Goal: Find specific page/section: Find specific page/section

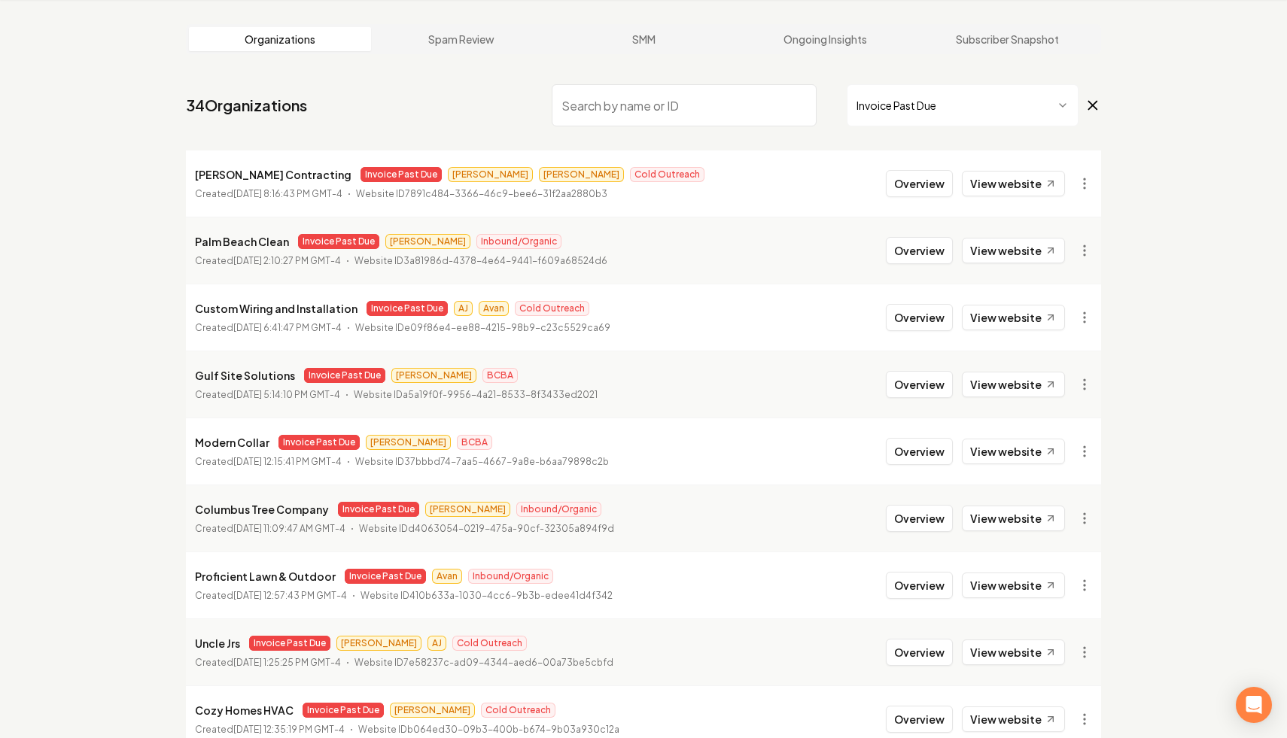
click at [723, 99] on input "search" at bounding box center [684, 105] width 265 height 42
click at [1090, 108] on icon at bounding box center [1093, 106] width 8 height 8
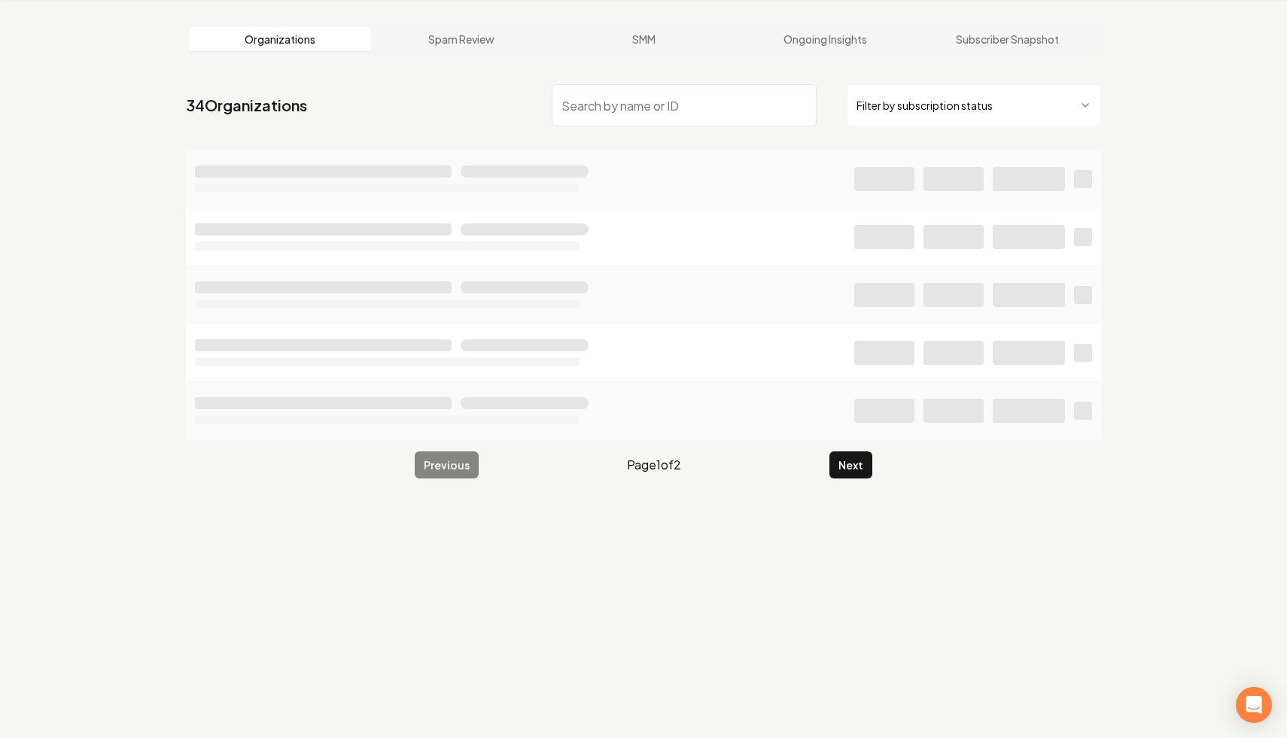
click at [623, 111] on input "search" at bounding box center [684, 105] width 265 height 42
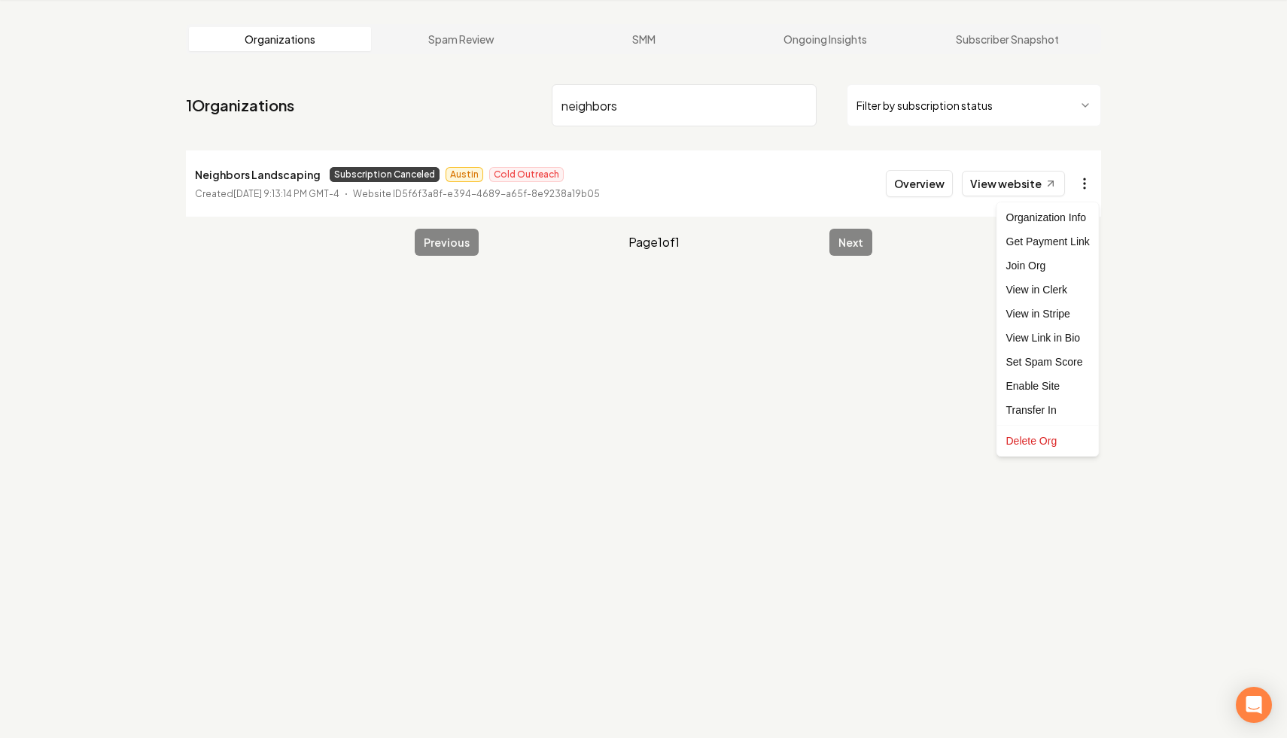
click at [1087, 194] on html "Dashboard Organization Rebolt Site Builder Organizations Spam Review SMM Ongoin…" at bounding box center [643, 312] width 1287 height 738
click at [1074, 315] on link "View in Stripe" at bounding box center [1048, 314] width 96 height 24
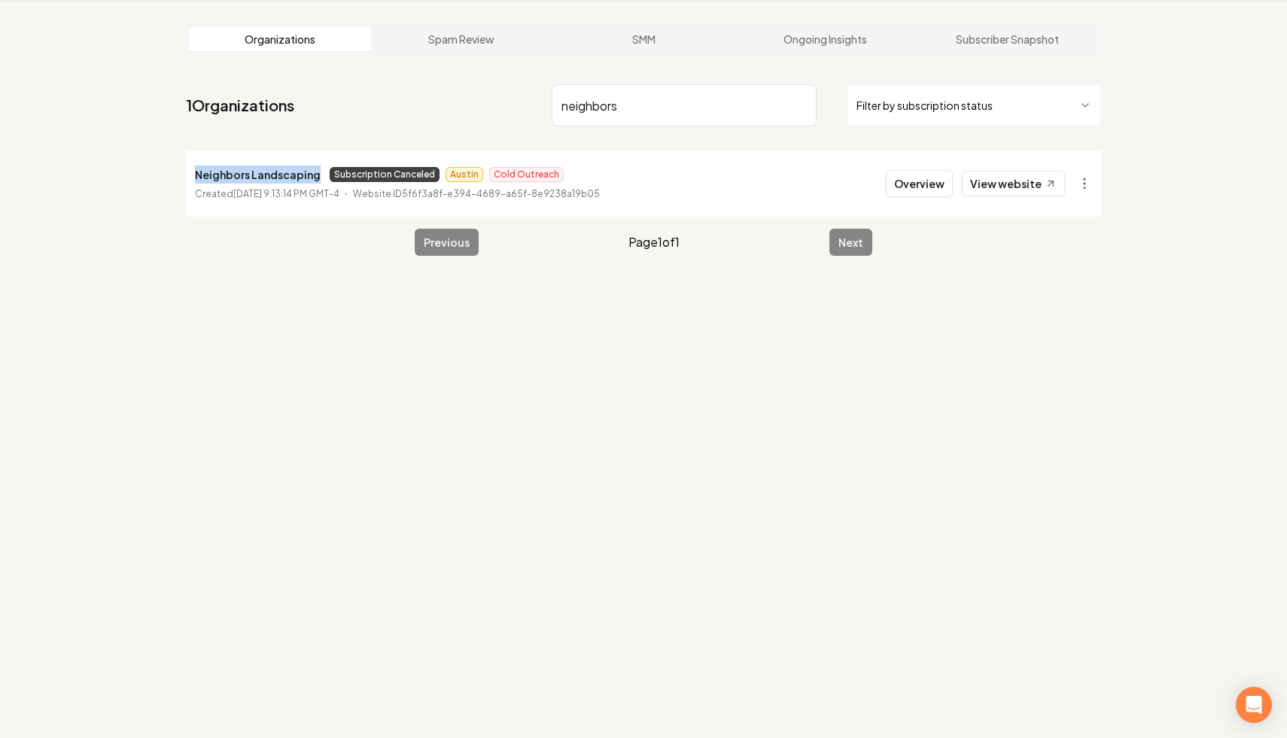
drag, startPoint x: 316, startPoint y: 172, endPoint x: 195, endPoint y: 171, distance: 121.2
click at [195, 171] on div "Neighbors Landscaping Subscription Canceled Austin Cold Outreach" at bounding box center [397, 175] width 405 height 18
copy p "Neighbors Landscaping"
drag, startPoint x: 725, startPoint y: 109, endPoint x: 414, endPoint y: 68, distance: 313.6
click at [414, 68] on main "Organizations Spam Review SMM Ongoing Insights Subscriber Snapshot 1 Organizati…" at bounding box center [643, 140] width 963 height 280
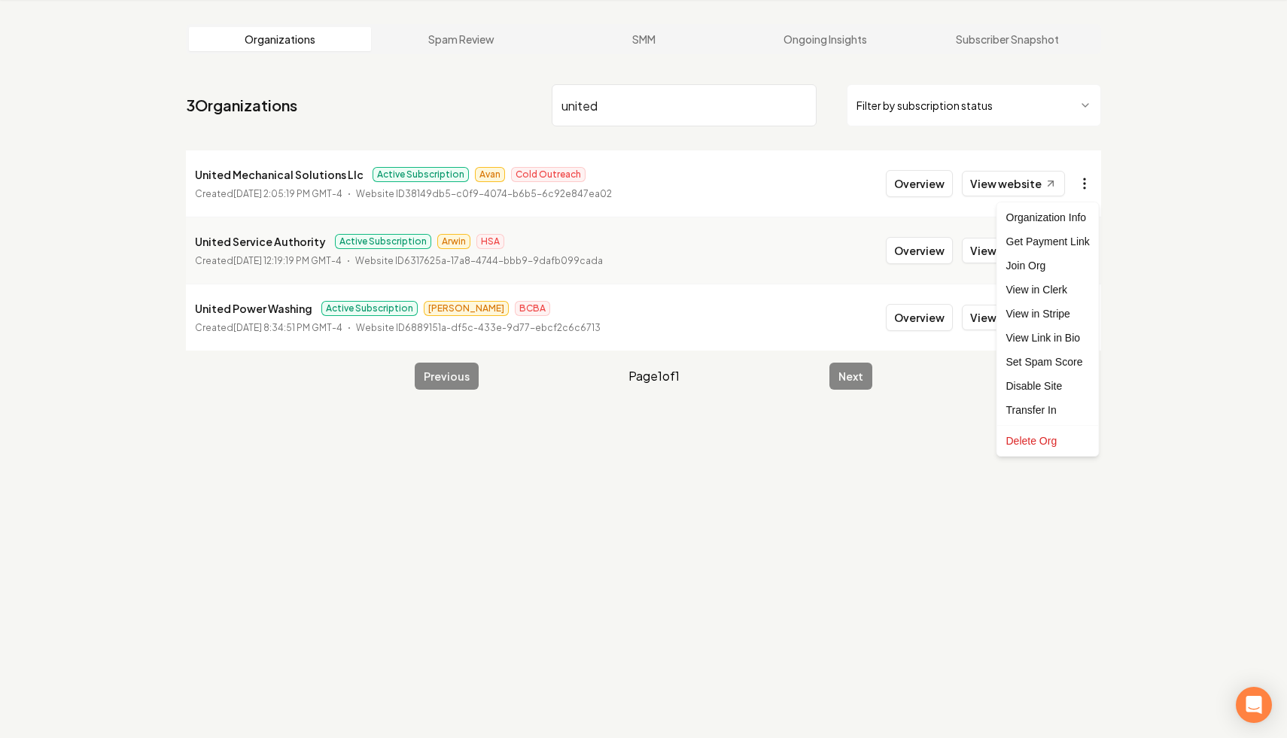
click at [1087, 189] on html "Dashboard Organization Rebolt Site Builder Organizations Spam Review SMM Ongoin…" at bounding box center [643, 312] width 1287 height 738
click at [1056, 321] on link "View in Stripe" at bounding box center [1048, 314] width 96 height 24
drag, startPoint x: 685, startPoint y: 121, endPoint x: 436, endPoint y: 81, distance: 252.4
click at [436, 81] on nav "3 Organizations united Filter by subscription status" at bounding box center [643, 111] width 915 height 66
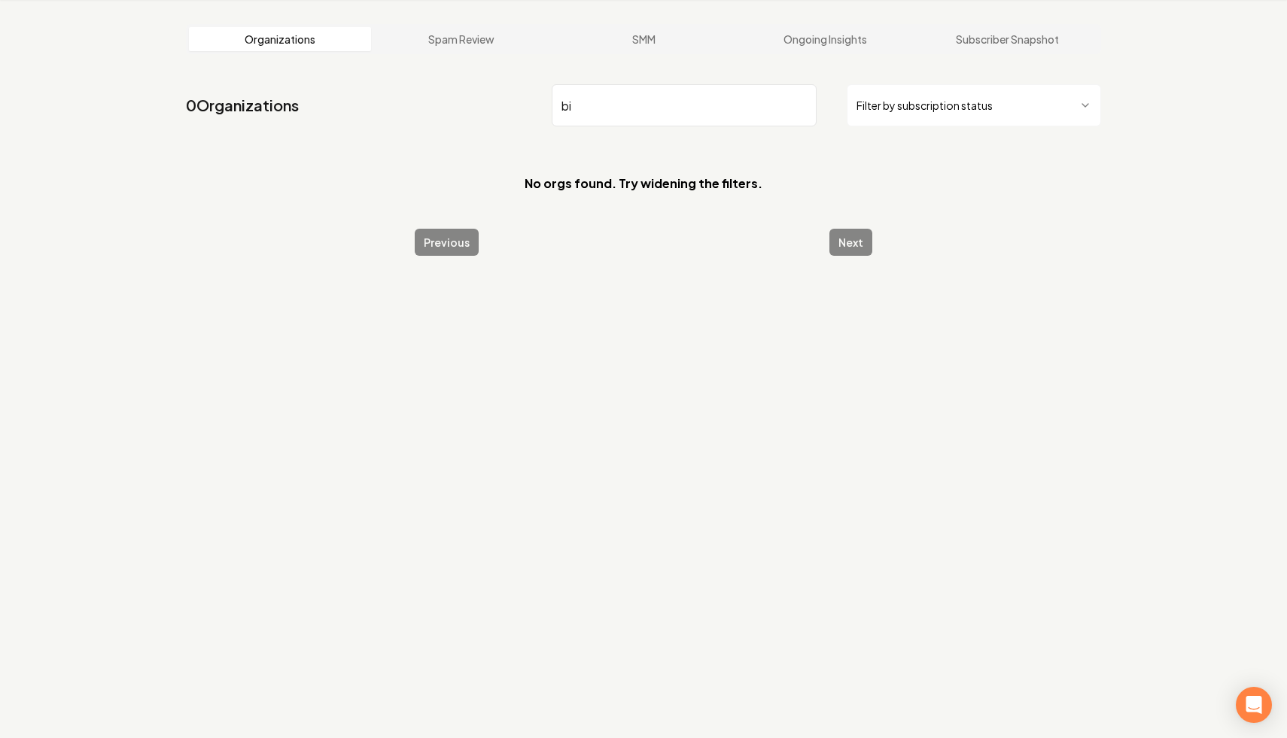
type input "b"
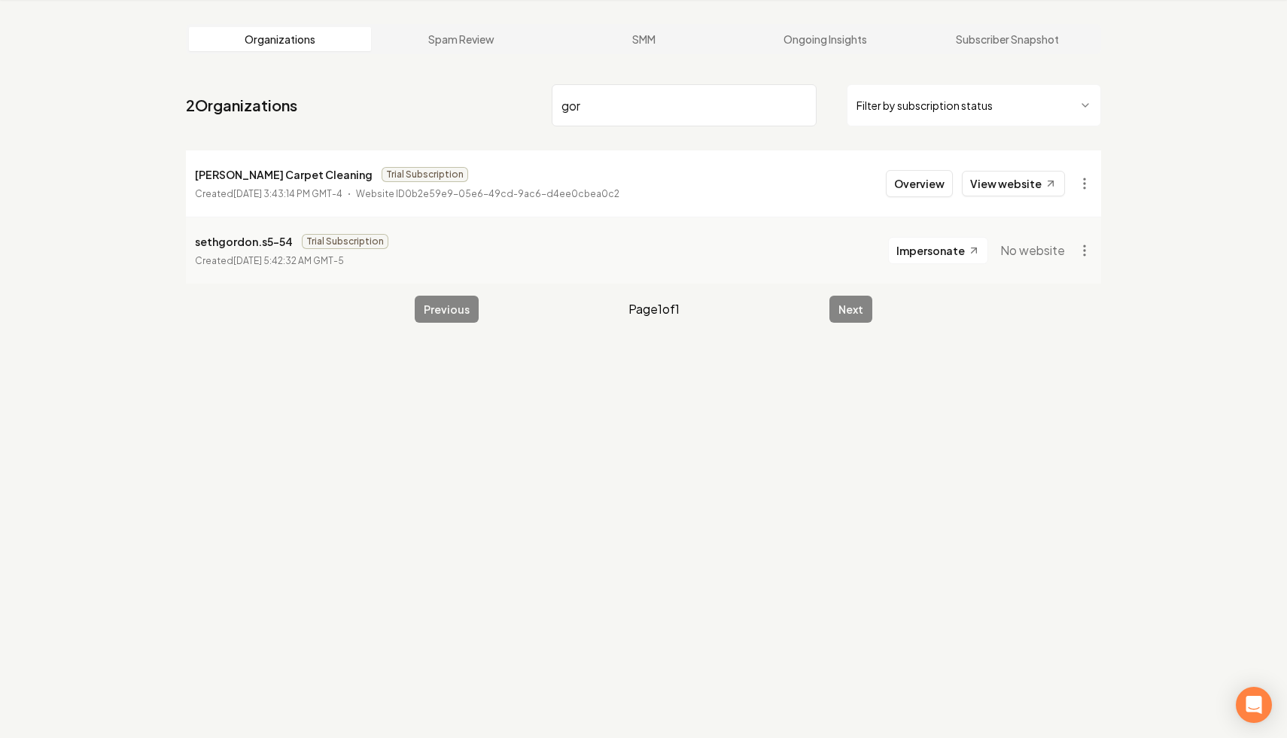
drag, startPoint x: 635, startPoint y: 108, endPoint x: 584, endPoint y: 131, distance: 55.9
click at [584, 131] on nav "2 Organizations gor Filter by subscription status" at bounding box center [643, 111] width 915 height 66
type input "g"
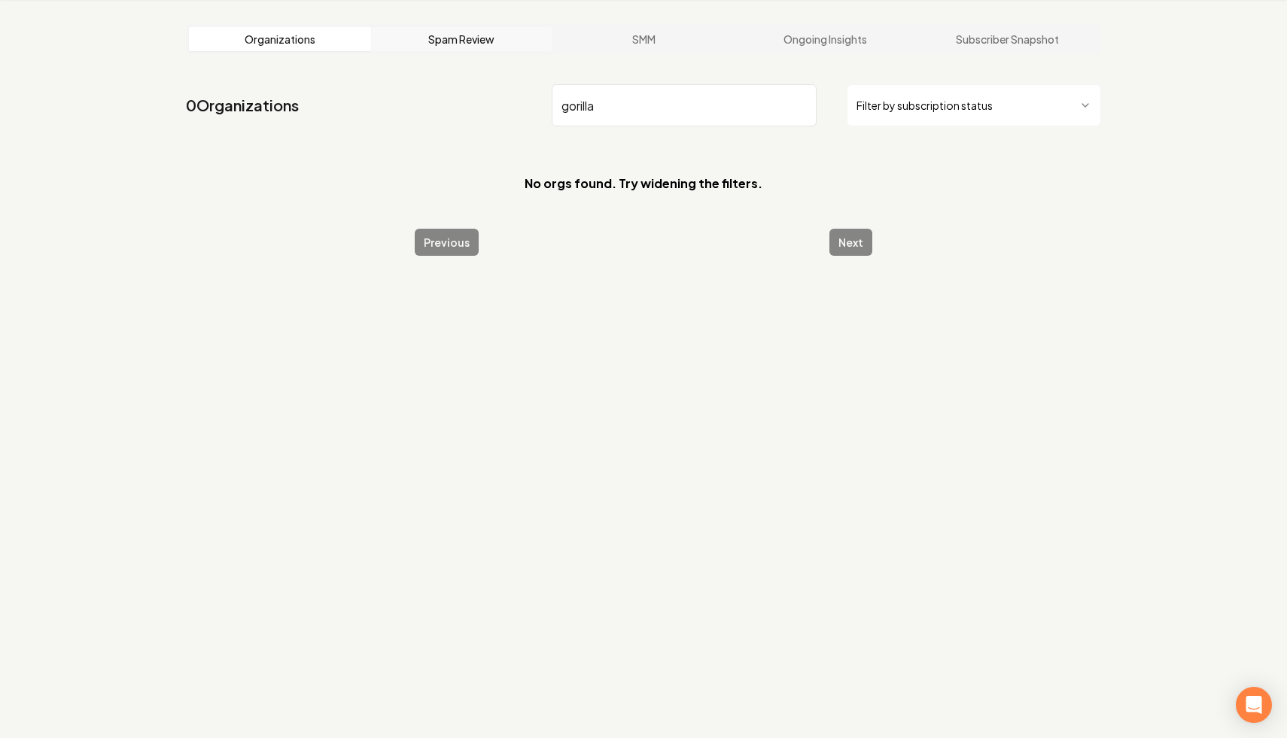
type input "gorilla"
